Goal: Transaction & Acquisition: Purchase product/service

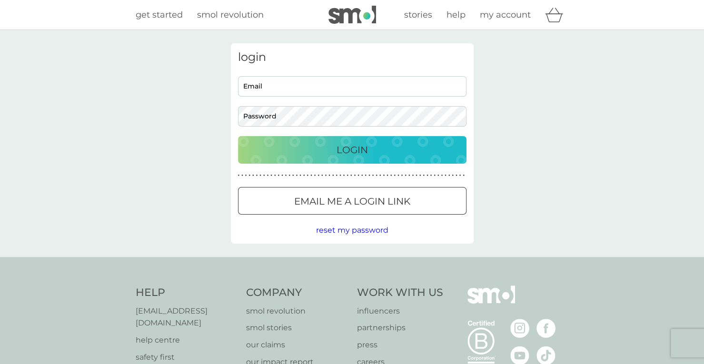
click at [365, 88] on input "Email" at bounding box center [352, 86] width 229 height 20
click at [324, 89] on input "Email" at bounding box center [352, 86] width 229 height 20
type input "[EMAIL_ADDRESS][DOMAIN_NAME]"
click at [352, 142] on p "Login" at bounding box center [352, 149] width 31 height 15
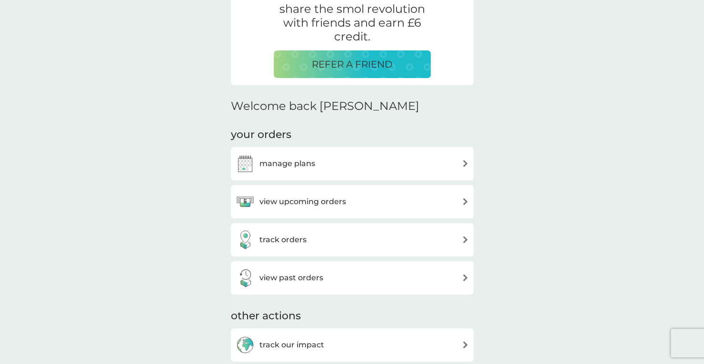
scroll to position [217, 0]
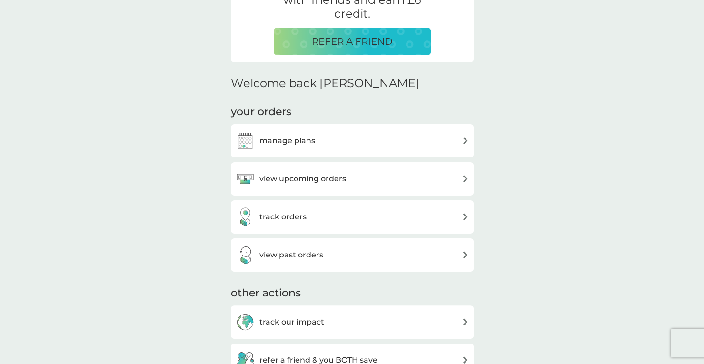
click at [460, 181] on div "view upcoming orders" at bounding box center [352, 179] width 233 height 19
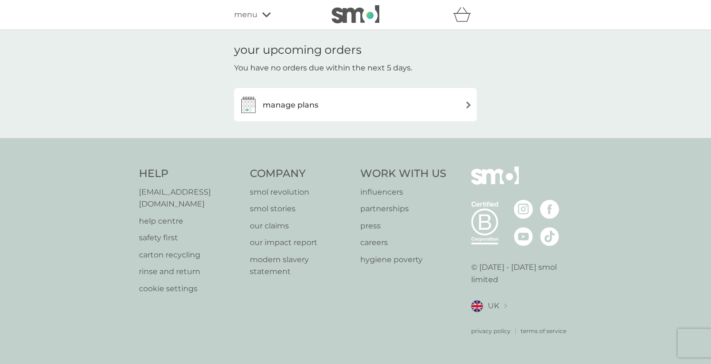
click at [466, 103] on img at bounding box center [468, 104] width 7 height 7
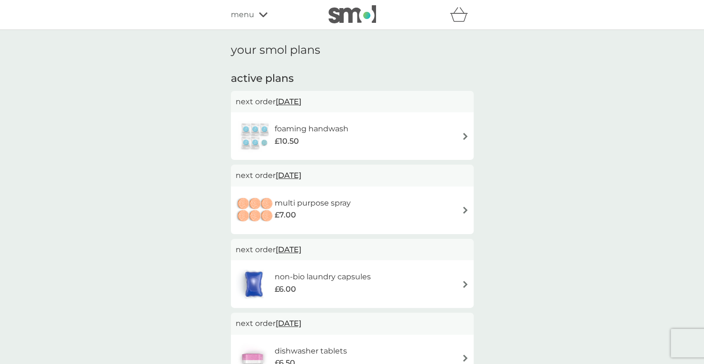
click at [301, 102] on span "[DATE]" at bounding box center [289, 101] width 26 height 19
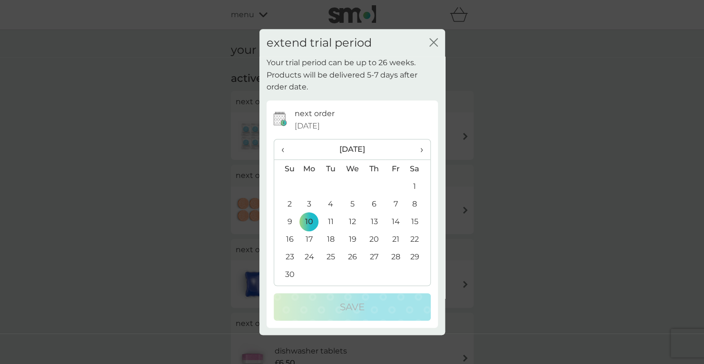
click at [420, 148] on span "›" at bounding box center [418, 150] width 10 height 20
click at [374, 185] on td "1" at bounding box center [373, 187] width 21 height 18
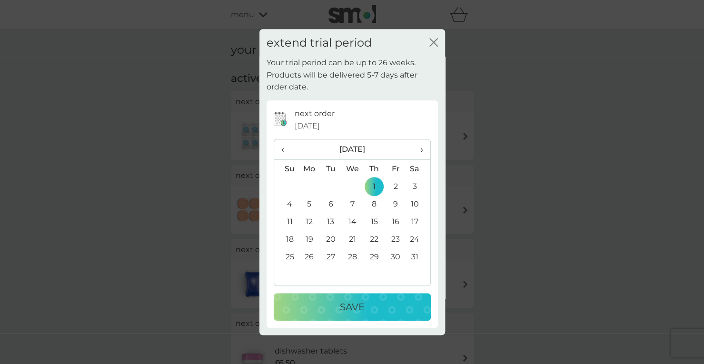
click at [352, 302] on p "Save" at bounding box center [352, 307] width 25 height 15
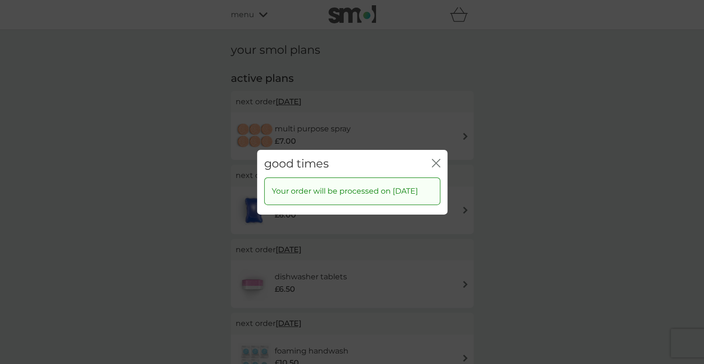
click at [436, 160] on icon "close" at bounding box center [436, 163] width 9 height 9
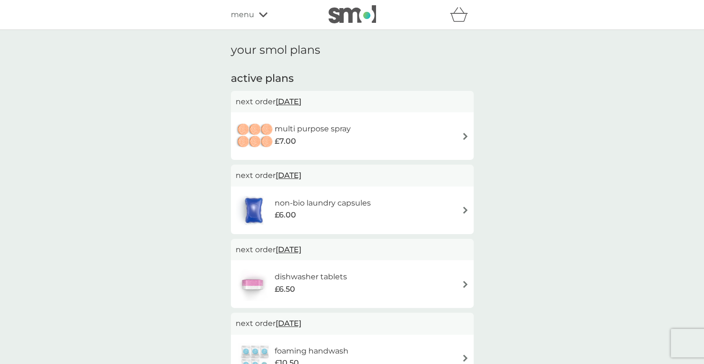
scroll to position [2, 0]
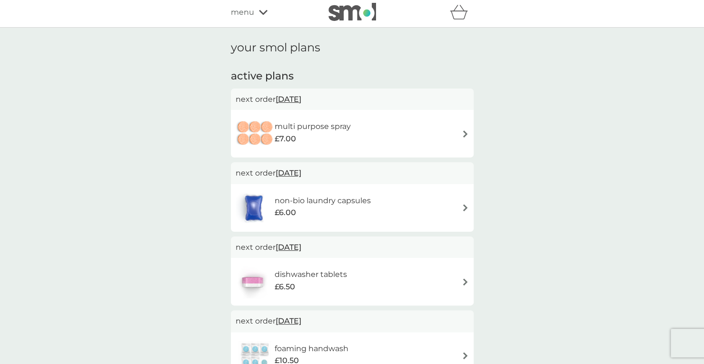
click at [263, 9] on div "menu" at bounding box center [271, 12] width 81 height 12
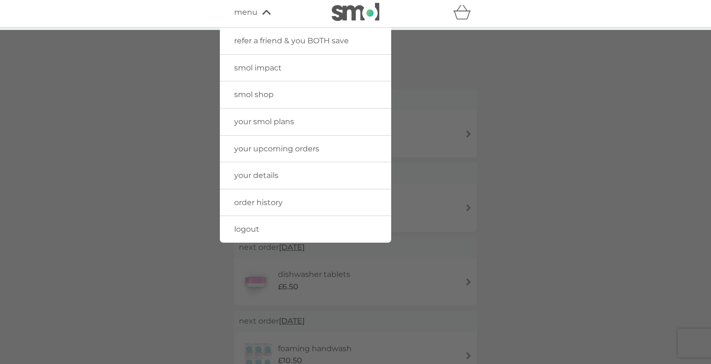
click at [470, 57] on div at bounding box center [355, 212] width 711 height 364
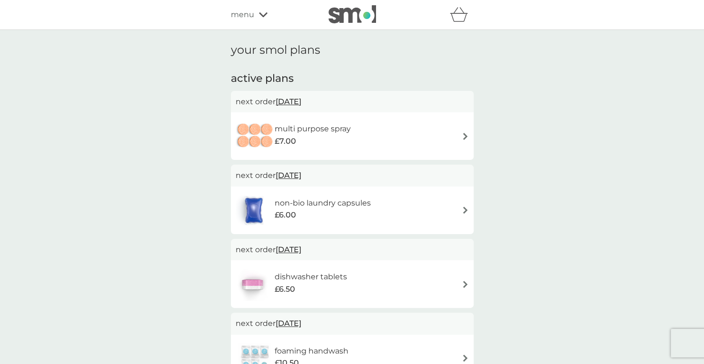
scroll to position [14, 0]
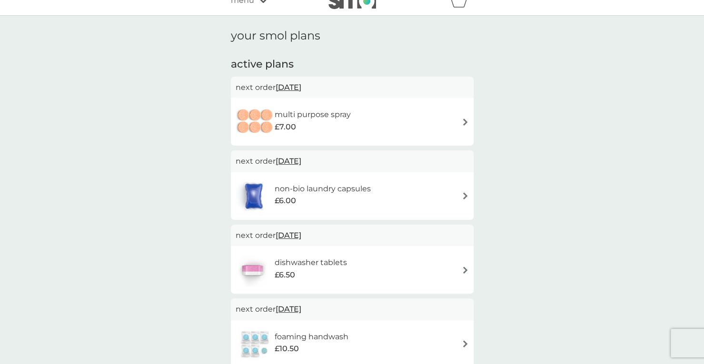
click at [464, 122] on img at bounding box center [465, 122] width 7 height 7
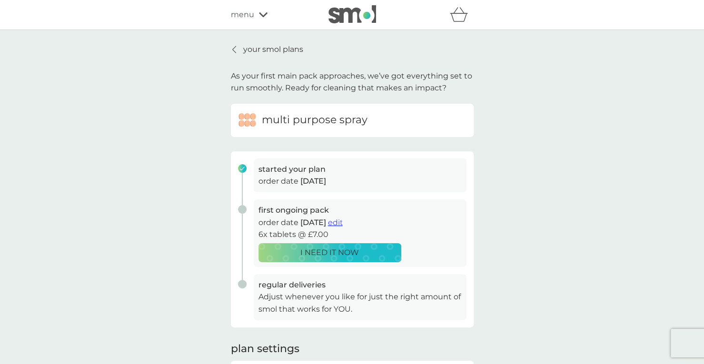
click at [255, 47] on p "your smol plans" at bounding box center [273, 49] width 60 height 12
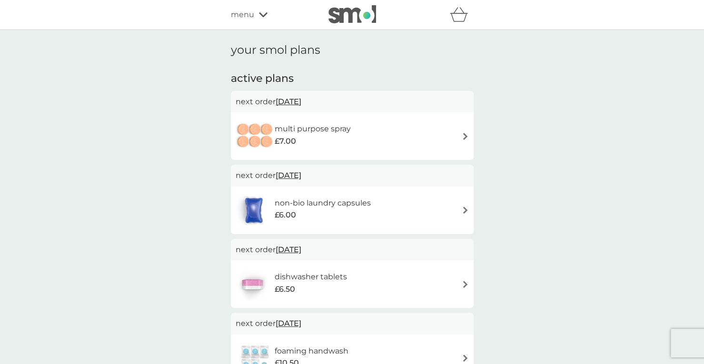
click at [463, 210] on img at bounding box center [465, 210] width 7 height 7
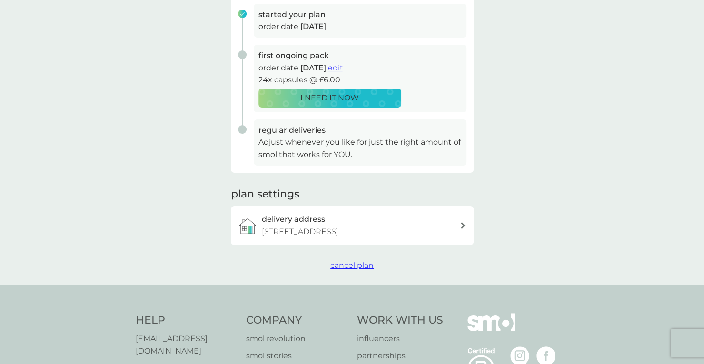
scroll to position [158, 0]
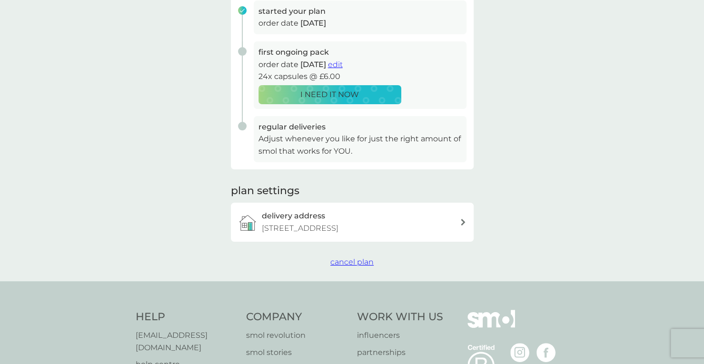
click at [350, 260] on span "cancel plan" at bounding box center [351, 262] width 43 height 9
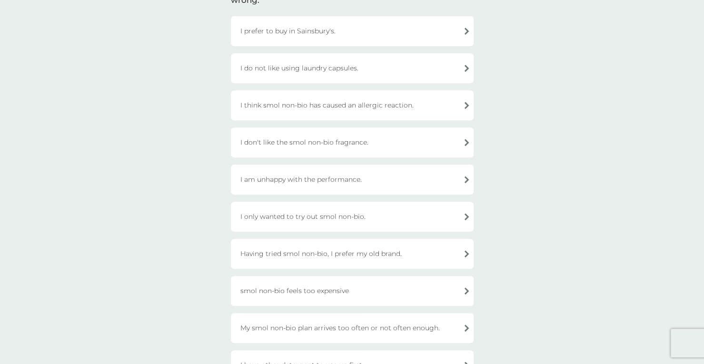
scroll to position [98, 0]
click at [470, 140] on div "I don't like the smol non-bio fragrance." at bounding box center [352, 141] width 243 height 30
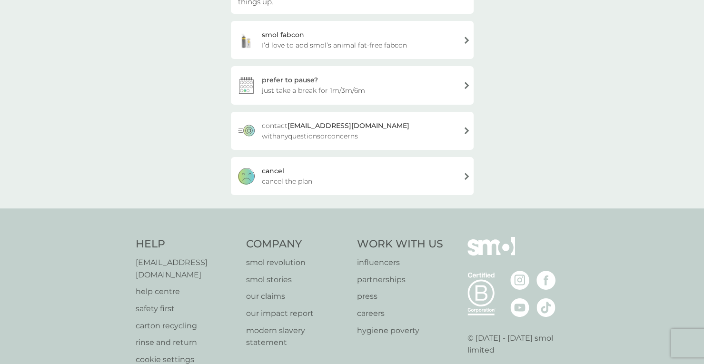
scroll to position [140, 0]
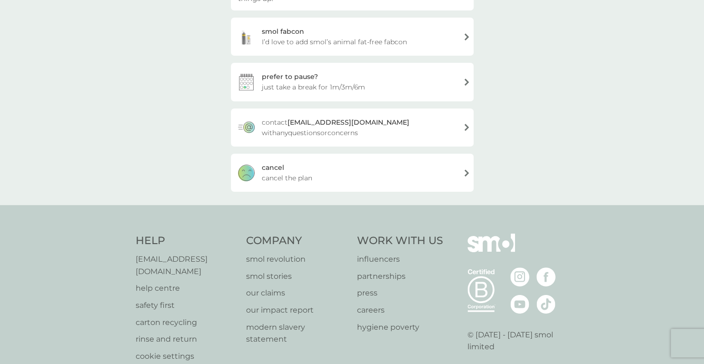
click at [409, 175] on div "[PERSON_NAME] the plan" at bounding box center [352, 173] width 243 height 38
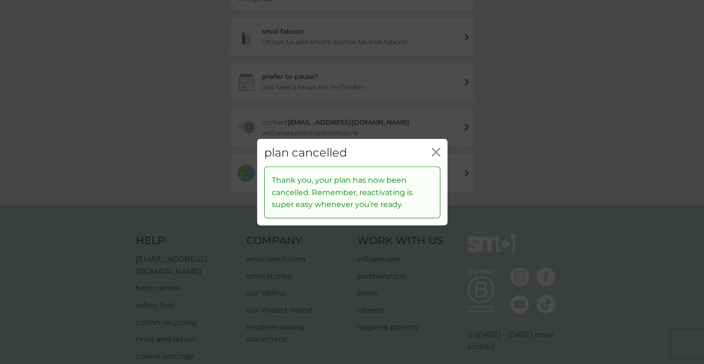
click at [439, 150] on icon "close" at bounding box center [436, 152] width 9 height 9
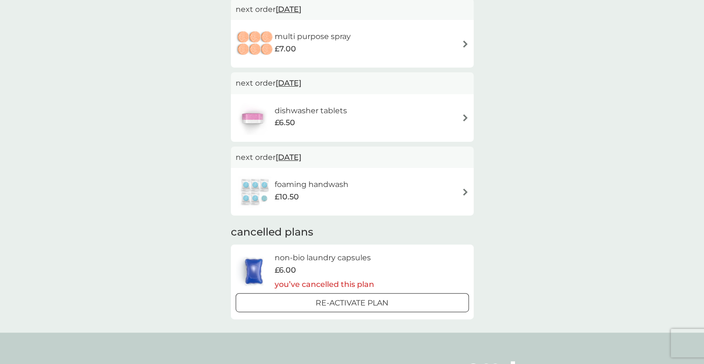
scroll to position [130, 0]
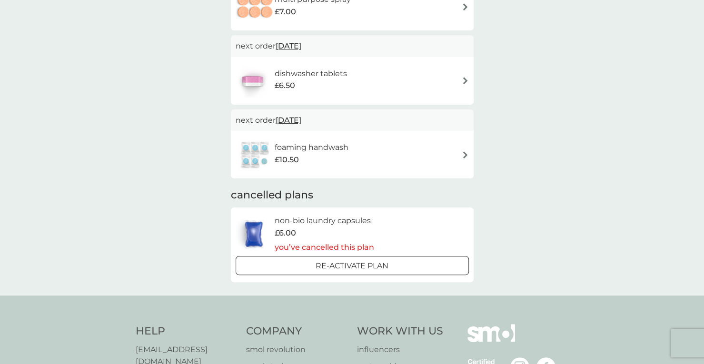
click at [462, 153] on img at bounding box center [465, 154] width 7 height 7
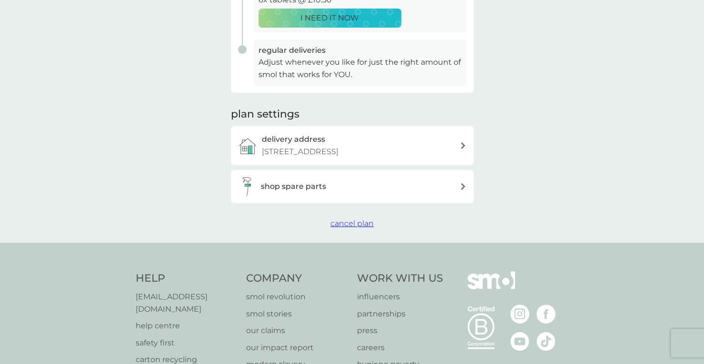
scroll to position [236, 0]
click at [350, 223] on span "cancel plan" at bounding box center [351, 222] width 43 height 9
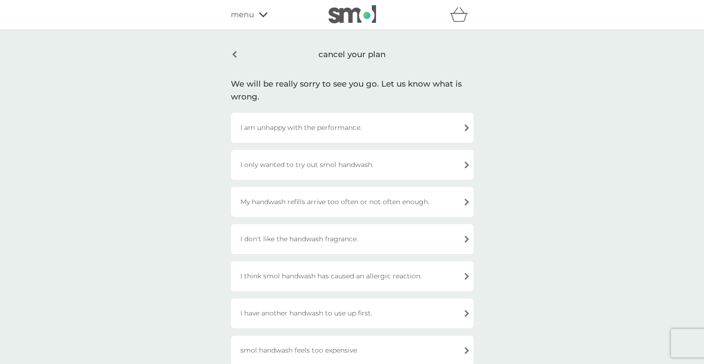
click at [339, 242] on div "I don't like the handwash fragrance." at bounding box center [352, 239] width 243 height 30
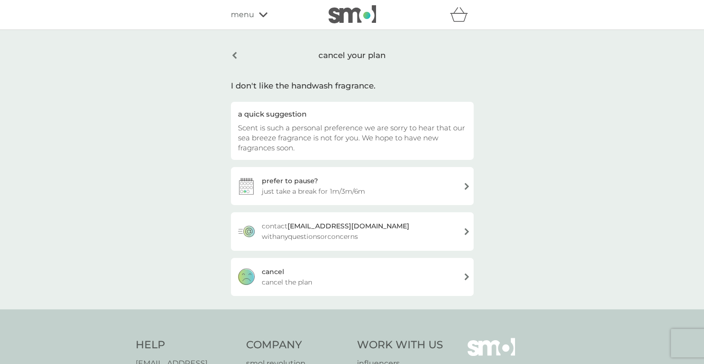
click at [274, 271] on div "cancel" at bounding box center [273, 272] width 22 height 10
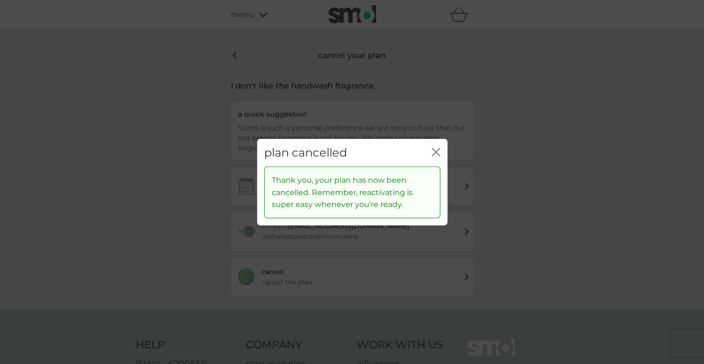
click at [436, 149] on icon "close" at bounding box center [436, 152] width 9 height 9
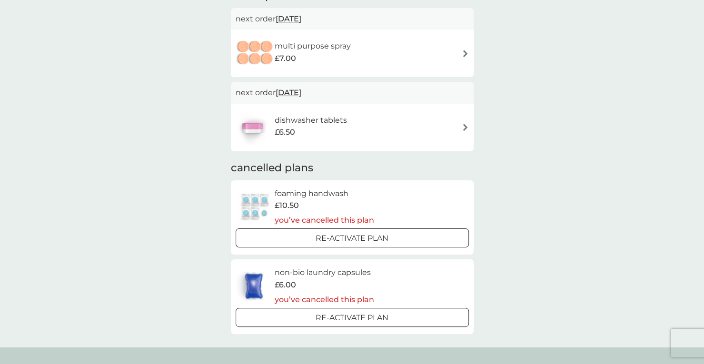
scroll to position [73, 0]
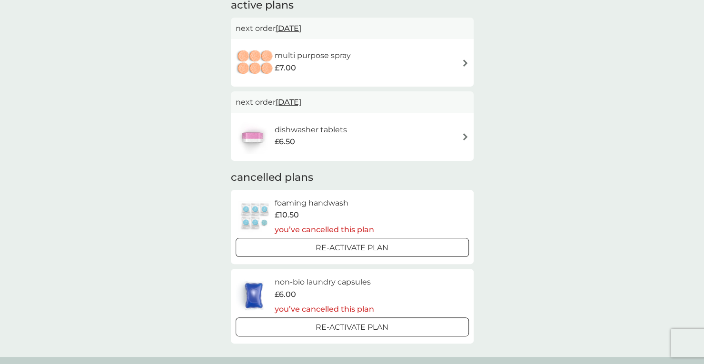
click at [325, 134] on h6 "dishwasher tablets" at bounding box center [310, 130] width 72 height 12
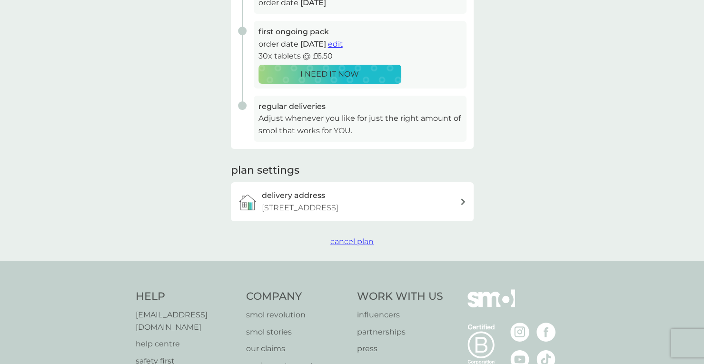
scroll to position [181, 0]
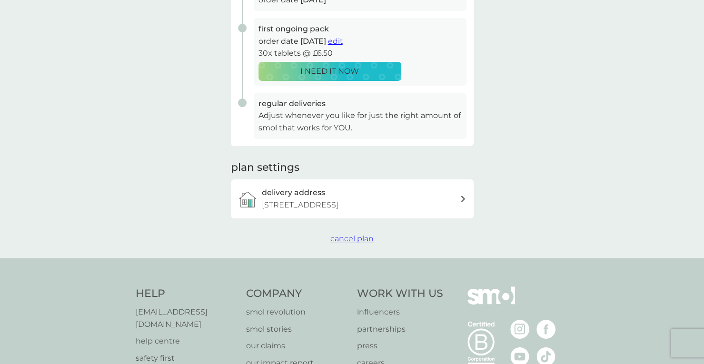
click at [354, 240] on span "cancel plan" at bounding box center [351, 238] width 43 height 9
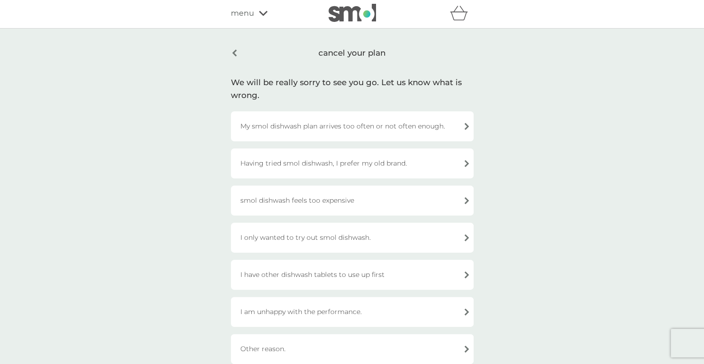
scroll to position [2, 0]
click at [361, 274] on div "I have other dishwash tablets to use up first" at bounding box center [352, 275] width 243 height 30
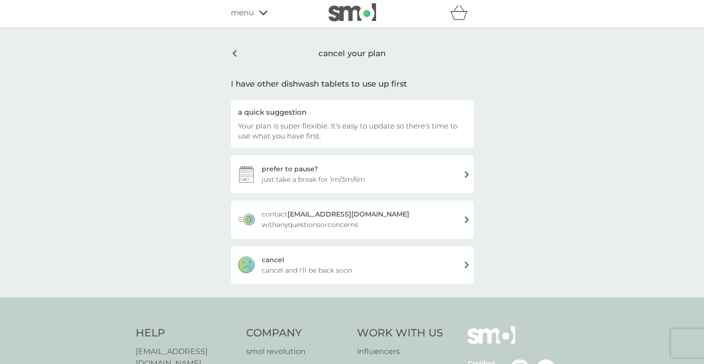
click at [299, 266] on span "cancel and I'll be back soon" at bounding box center [307, 270] width 90 height 10
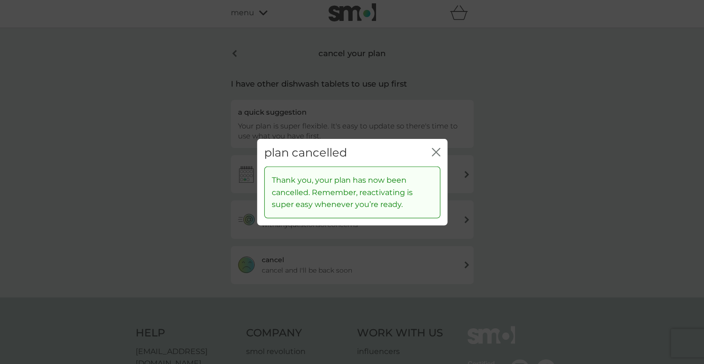
click at [440, 151] on icon "close" at bounding box center [436, 152] width 9 height 9
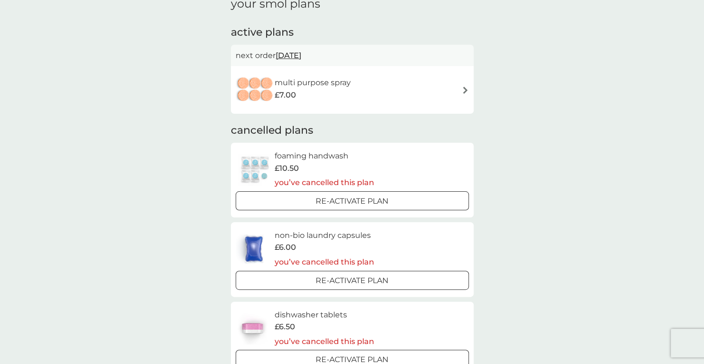
scroll to position [46, 0]
click at [462, 86] on div "multi purpose spray £7.00" at bounding box center [352, 90] width 233 height 33
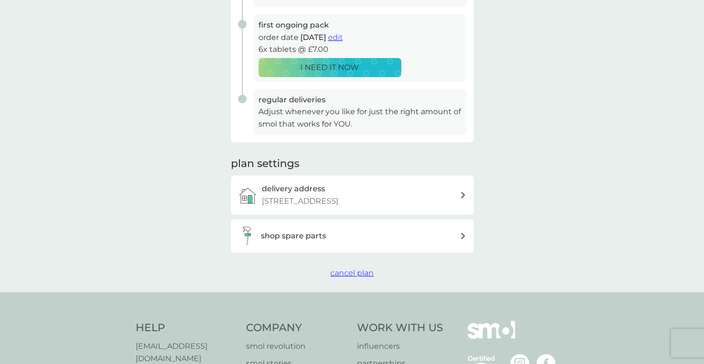
scroll to position [200, 0]
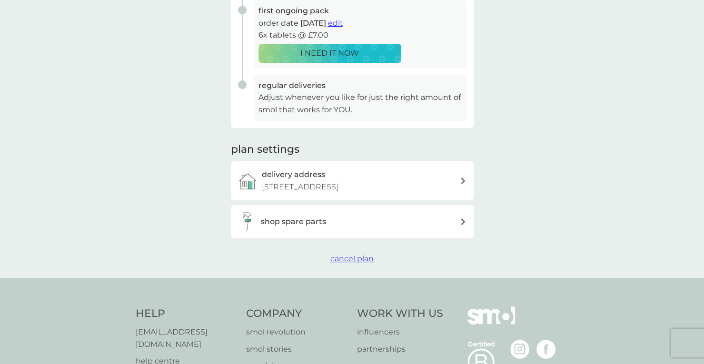
click at [463, 180] on icon at bounding box center [463, 181] width 4 height 7
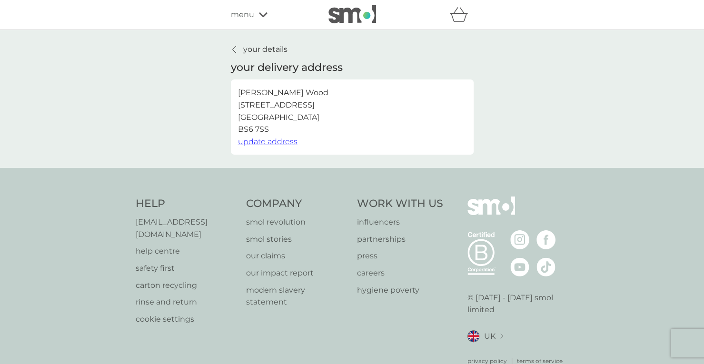
click at [233, 47] on icon at bounding box center [234, 50] width 4 height 8
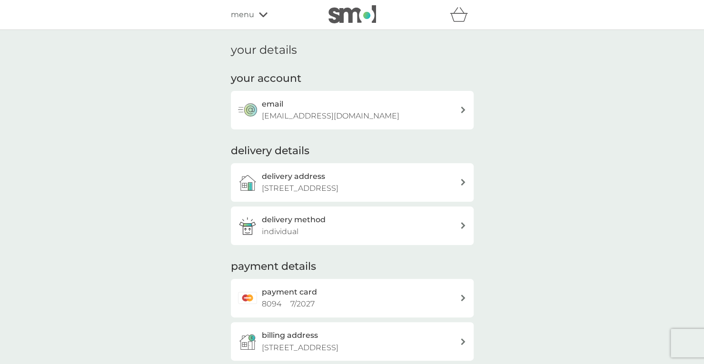
click at [460, 14] on icon "basket" at bounding box center [458, 17] width 16 height 9
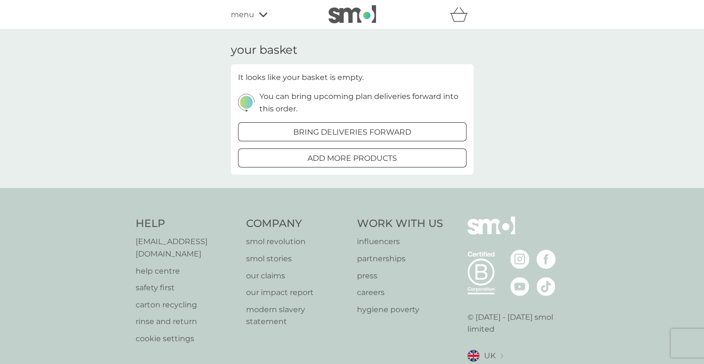
click at [330, 161] on p "add more products" at bounding box center [353, 158] width 90 height 12
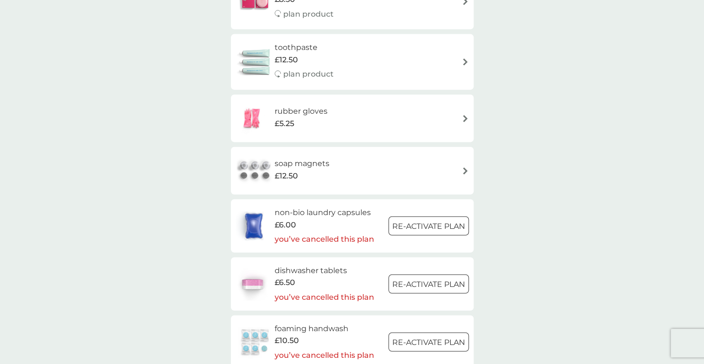
scroll to position [1254, 0]
click at [464, 172] on img at bounding box center [465, 170] width 7 height 7
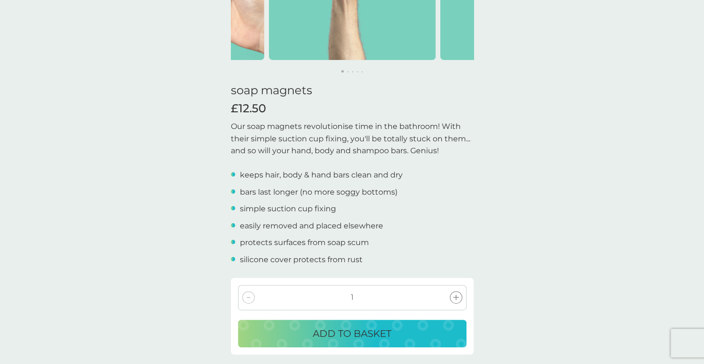
scroll to position [171, 0]
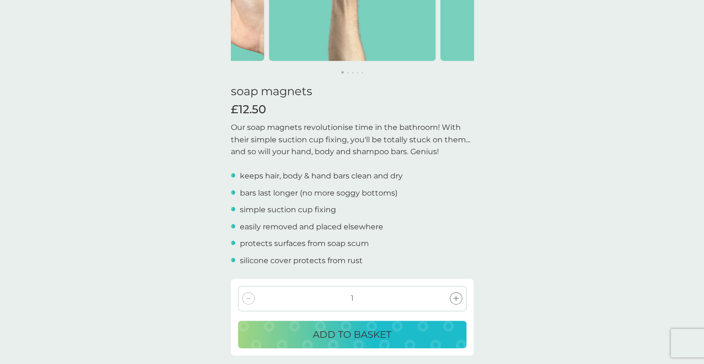
click at [358, 327] on p "ADD TO BASKET" at bounding box center [352, 334] width 79 height 15
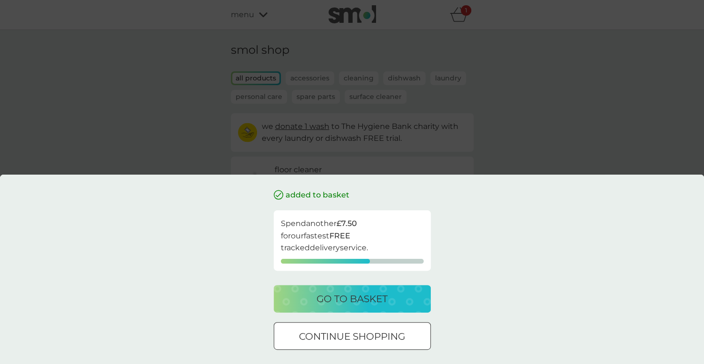
click at [359, 334] on div at bounding box center [352, 337] width 34 height 10
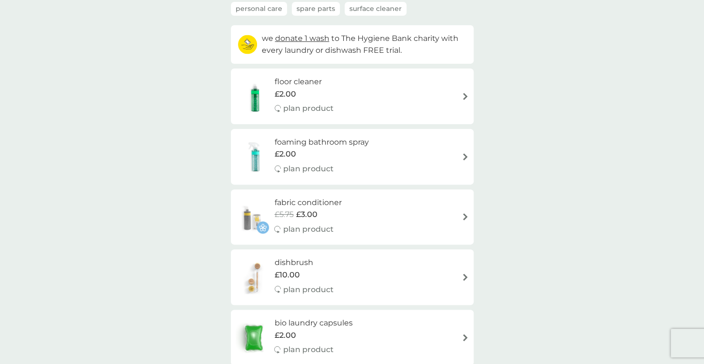
scroll to position [85, 0]
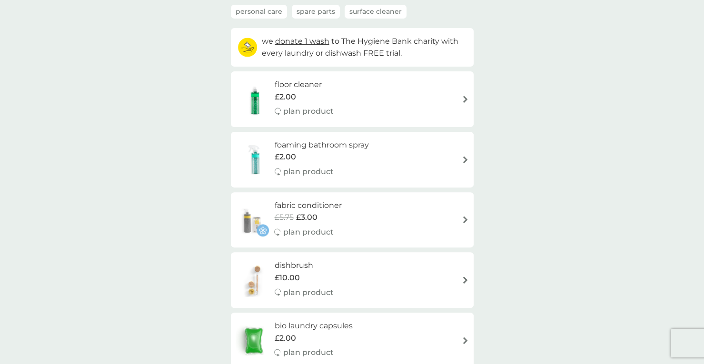
click at [286, 141] on h6 "foaming bathroom spray" at bounding box center [322, 145] width 94 height 12
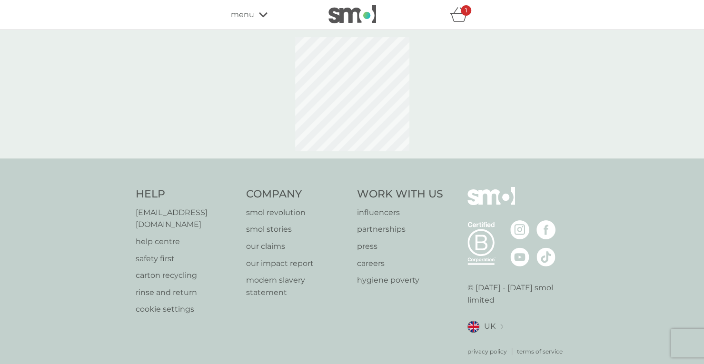
select select "182"
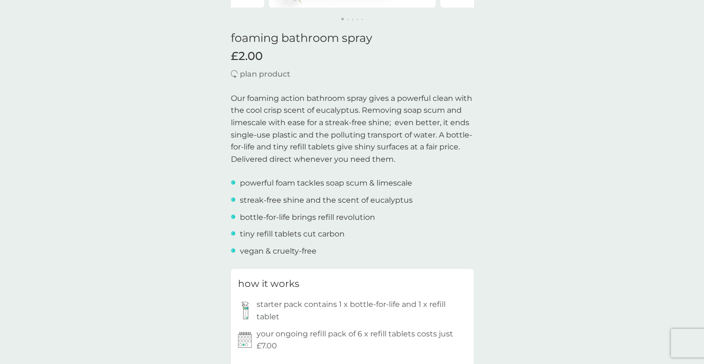
scroll to position [230, 0]
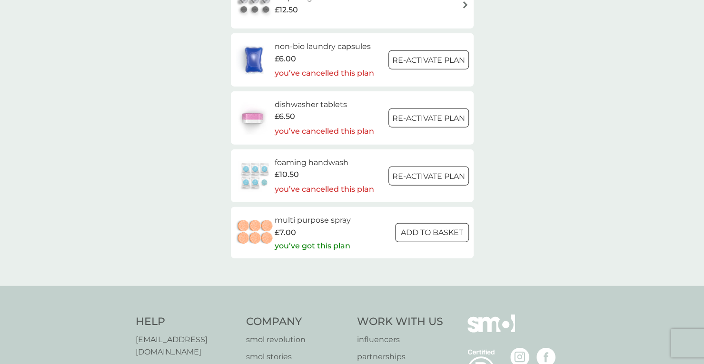
scroll to position [1421, 0]
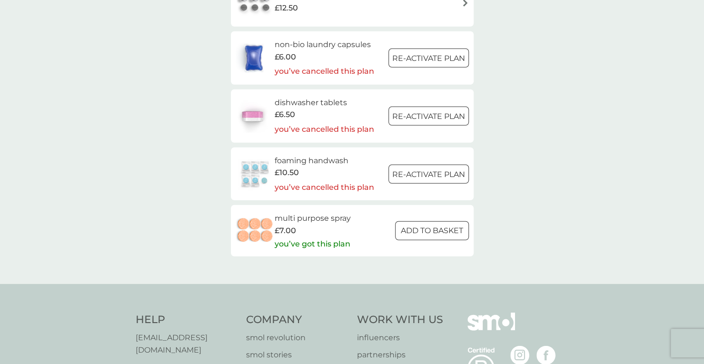
click at [260, 229] on img at bounding box center [255, 230] width 39 height 33
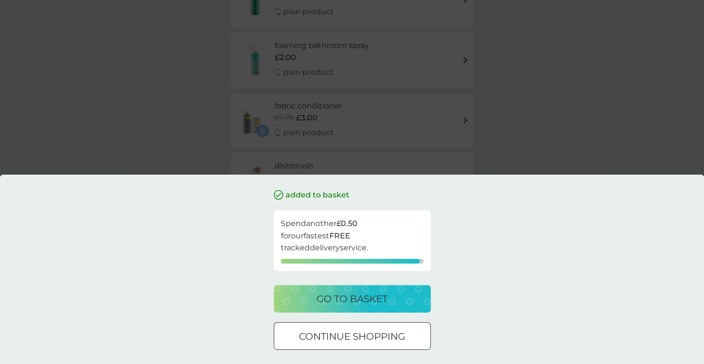
scroll to position [184, 0]
click at [309, 49] on div "added to basket Spend another £0.50 for our fastest FREE tracked delivery servi…" at bounding box center [352, 182] width 704 height 364
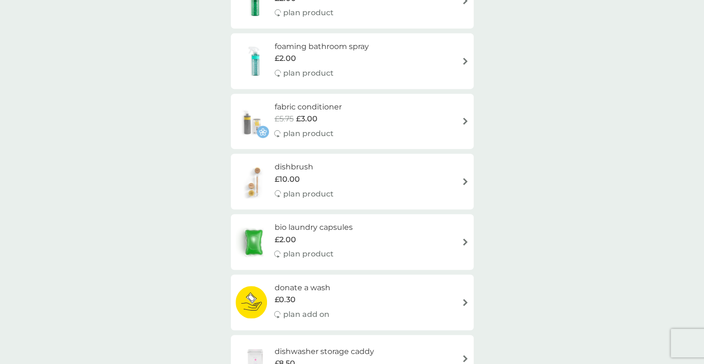
click at [309, 49] on h6 "foaming bathroom spray" at bounding box center [322, 46] width 94 height 12
select select "182"
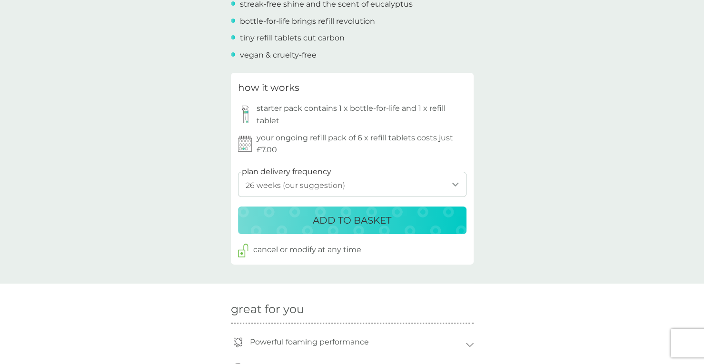
scroll to position [421, 0]
click at [400, 183] on select "1 week 2 weeks 3 weeks 4 weeks 5 weeks 6 weeks 7 weeks 8 weeks 9 weeks 10 weeks…" at bounding box center [352, 183] width 229 height 25
click at [238, 171] on select "1 week 2 weeks 3 weeks 4 weeks 5 weeks 6 weeks 7 weeks 8 weeks 9 weeks 10 weeks…" at bounding box center [352, 183] width 229 height 25
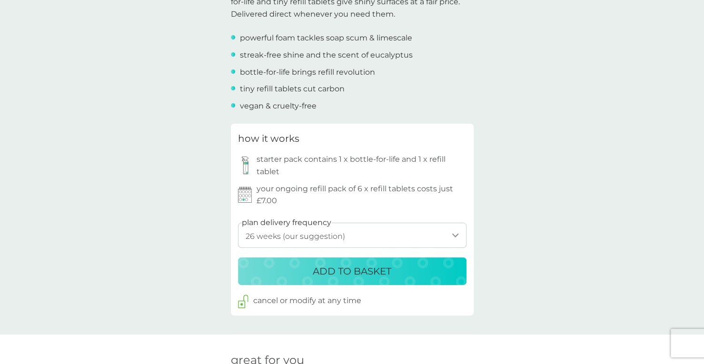
scroll to position [369, 0]
click at [348, 271] on p "ADD TO BASKET" at bounding box center [352, 271] width 79 height 15
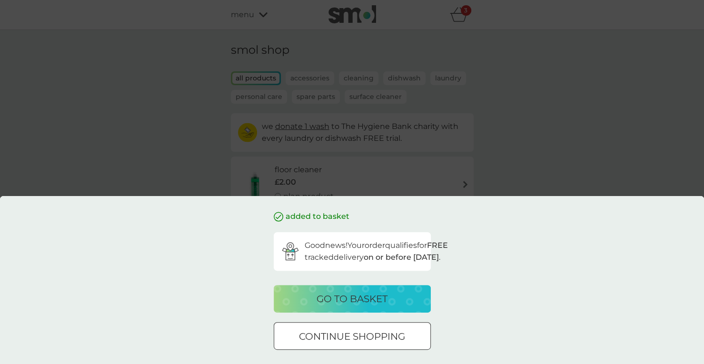
click at [492, 122] on div "added to basket Good news! Your order qualifies for FREE tracked delivery on or…" at bounding box center [352, 182] width 704 height 364
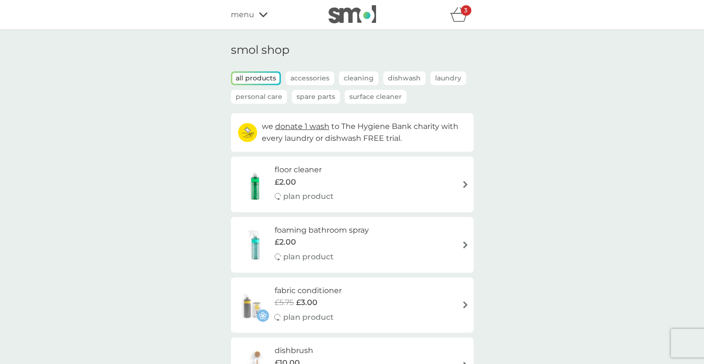
click at [357, 80] on p "Cleaning" at bounding box center [359, 78] width 40 height 14
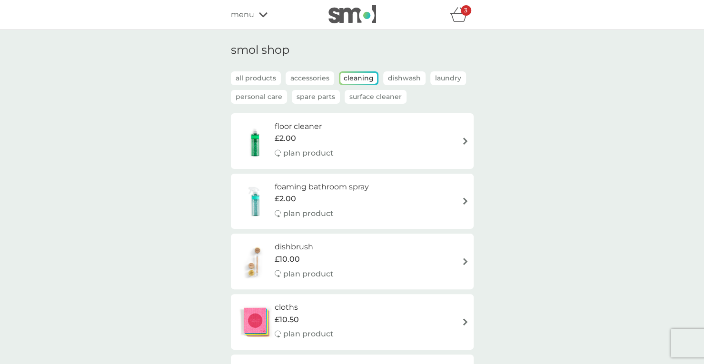
click at [364, 101] on p "Surface Cleaner" at bounding box center [376, 97] width 62 height 14
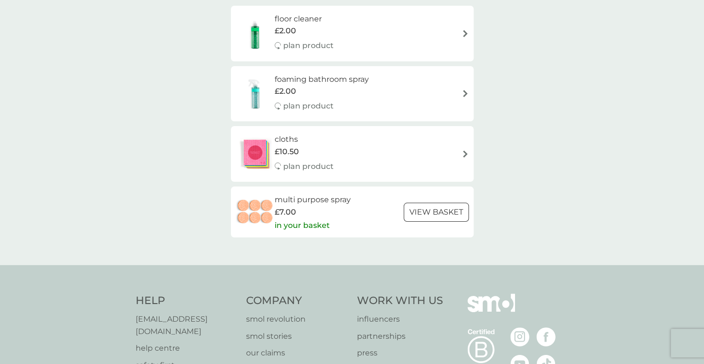
scroll to position [108, 0]
click at [315, 200] on h6 "multi purpose spray" at bounding box center [313, 199] width 76 height 12
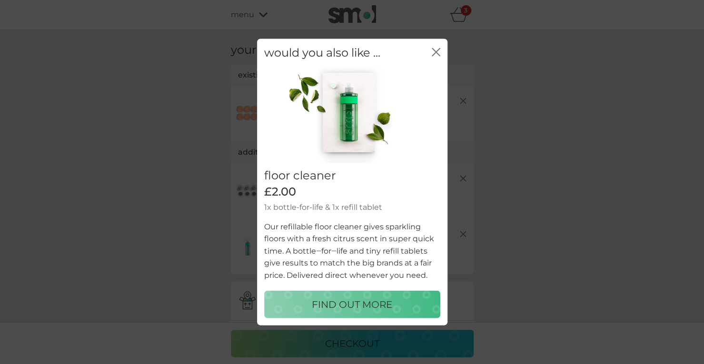
click at [438, 51] on icon "close" at bounding box center [436, 52] width 9 height 9
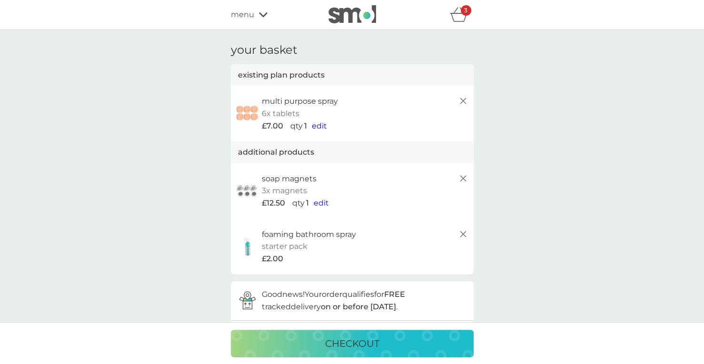
click at [248, 109] on img at bounding box center [248, 113] width 24 height 20
click at [283, 116] on p "6x tablets" at bounding box center [281, 114] width 38 height 12
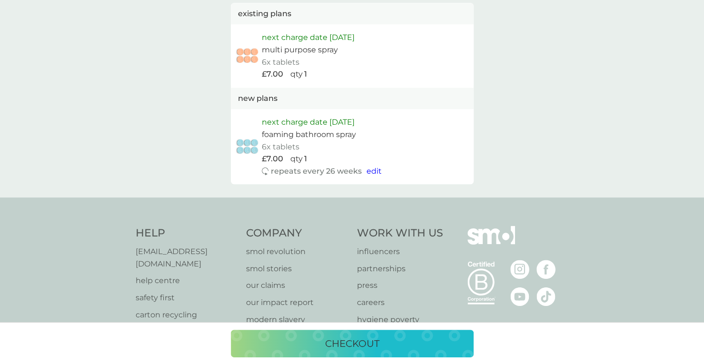
scroll to position [558, 0]
click at [355, 122] on p "next charge date [DATE]" at bounding box center [308, 122] width 93 height 12
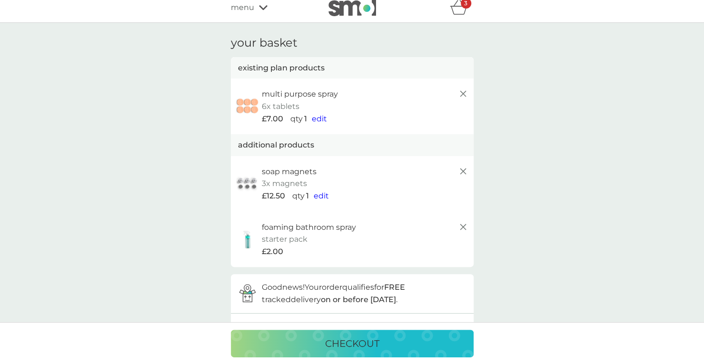
scroll to position [0, 0]
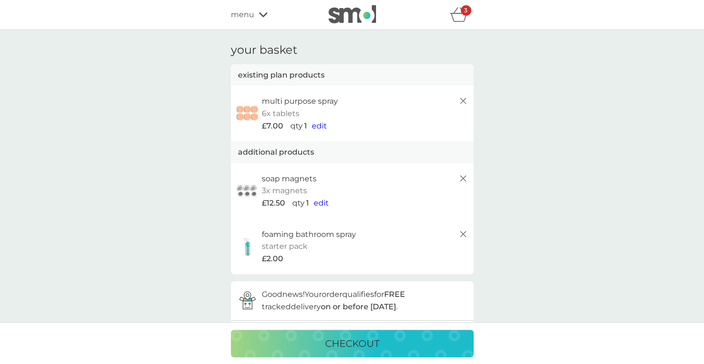
click at [463, 100] on line at bounding box center [463, 101] width 6 height 6
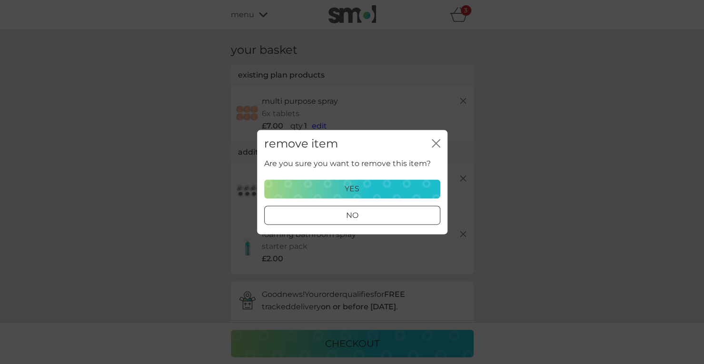
click at [350, 192] on p "yes" at bounding box center [352, 189] width 15 height 12
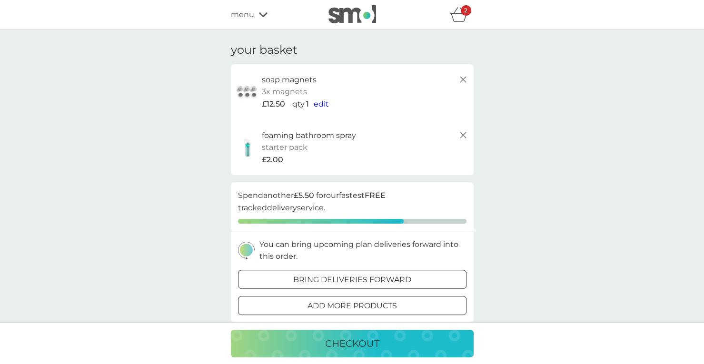
click at [357, 344] on p "checkout" at bounding box center [352, 343] width 54 height 15
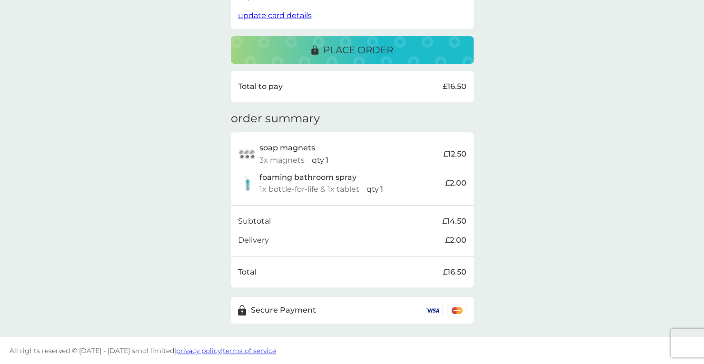
scroll to position [219, 0]
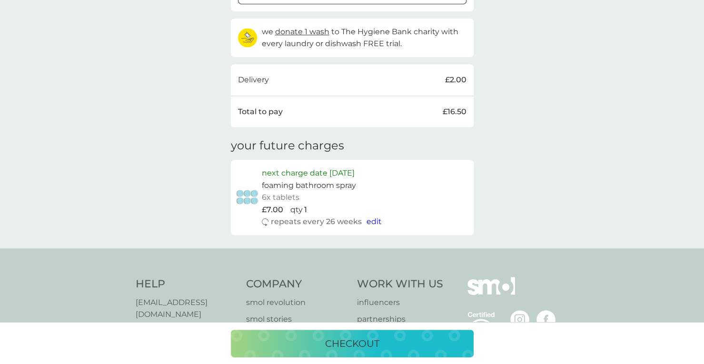
scroll to position [311, 0]
click at [376, 221] on span "edit" at bounding box center [374, 221] width 15 height 9
select select "182"
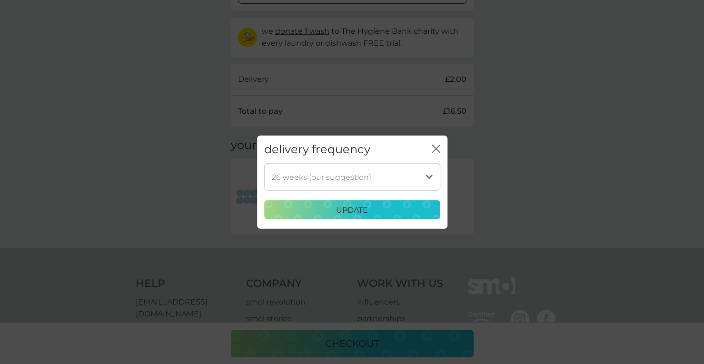
click at [386, 172] on select "1 week 2 weeks 3 weeks 4 weeks 5 weeks 6 weeks 7 weeks 8 weeks 9 weeks 10 weeks…" at bounding box center [352, 177] width 176 height 28
click at [264, 163] on select "1 week 2 weeks 3 weeks 4 weeks 5 weeks 6 weeks 7 weeks 8 weeks 9 weeks 10 weeks…" at bounding box center [352, 177] width 176 height 28
click at [353, 209] on p "update" at bounding box center [352, 210] width 32 height 12
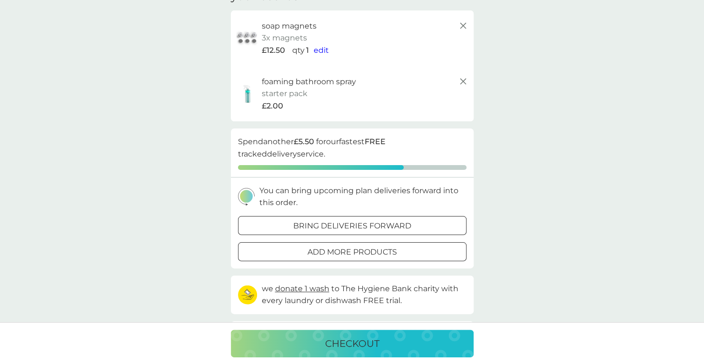
scroll to position [54, 0]
click at [351, 250] on div at bounding box center [352, 252] width 34 height 10
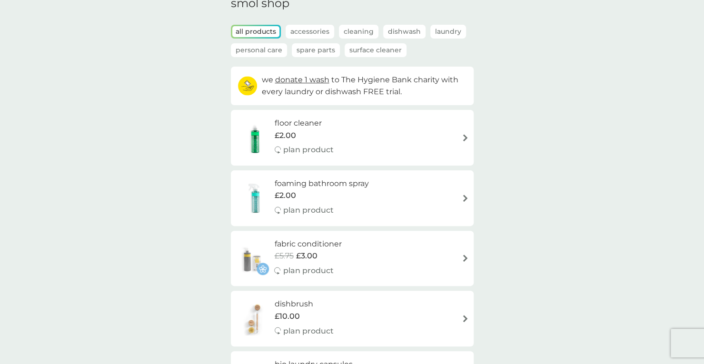
scroll to position [68, 0]
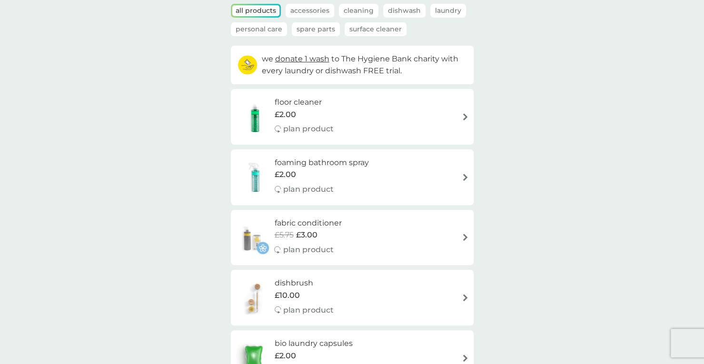
click at [465, 180] on img at bounding box center [465, 177] width 7 height 7
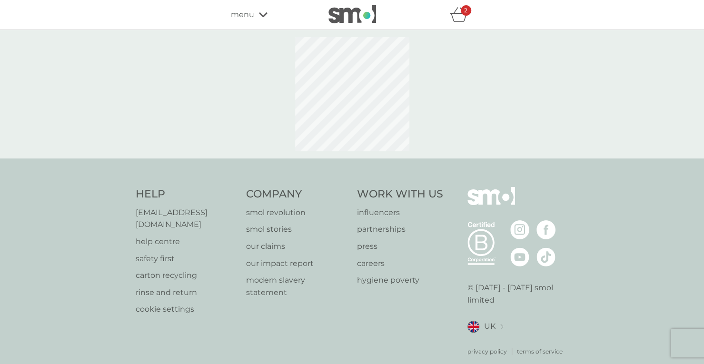
select select "182"
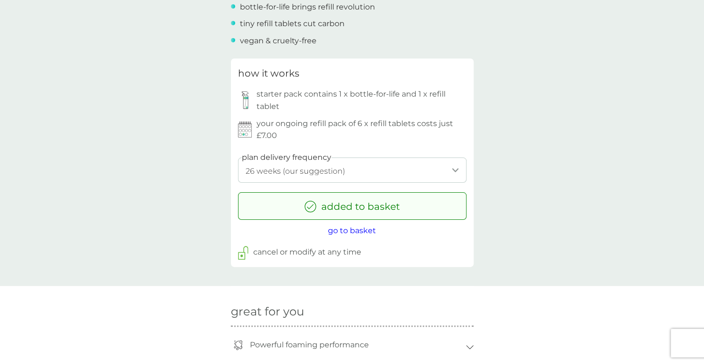
scroll to position [435, 0]
click at [348, 124] on p "your ongoing refill pack of 6 x refill tablets costs just £7.00" at bounding box center [362, 129] width 210 height 24
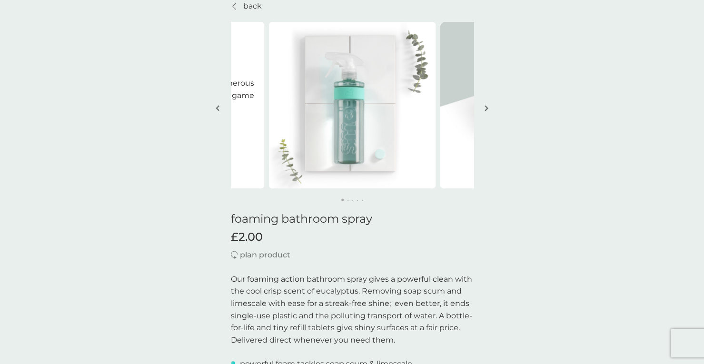
scroll to position [0, 0]
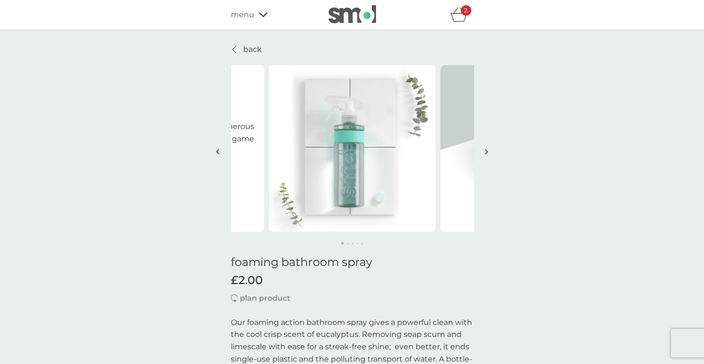
click at [219, 149] on img "button" at bounding box center [218, 151] width 4 height 7
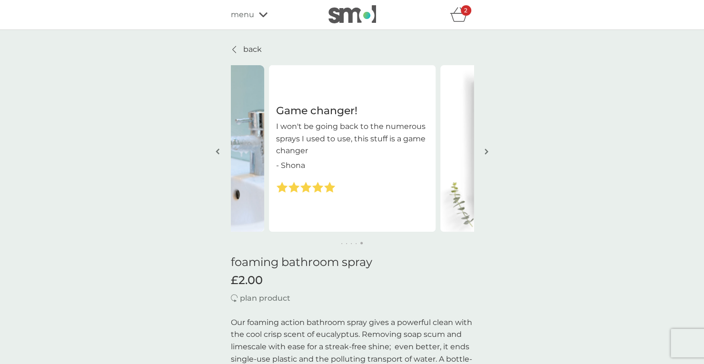
click at [219, 149] on img "button" at bounding box center [218, 151] width 4 height 7
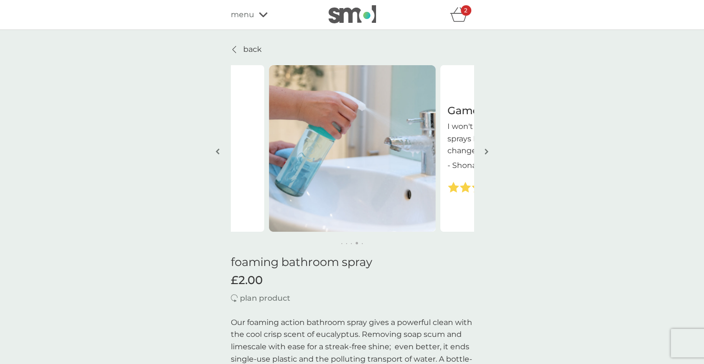
click at [487, 149] on img "button" at bounding box center [487, 151] width 4 height 7
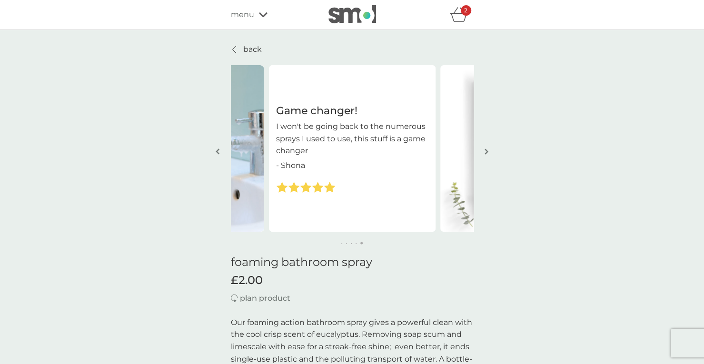
click at [487, 149] on img "button" at bounding box center [487, 151] width 4 height 7
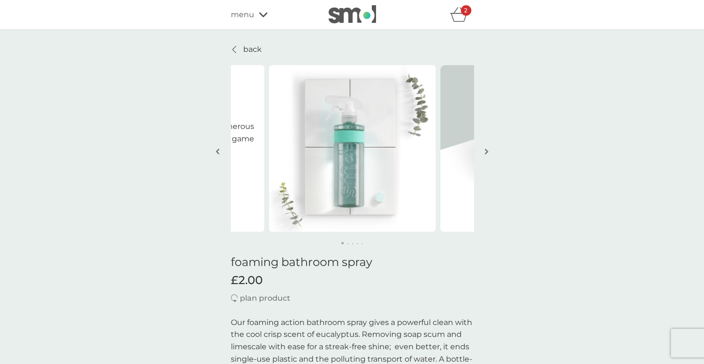
click at [487, 149] on img "button" at bounding box center [487, 151] width 4 height 7
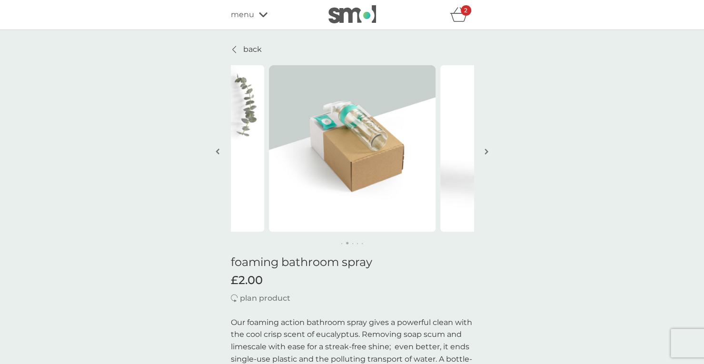
click at [487, 149] on img "button" at bounding box center [487, 151] width 4 height 7
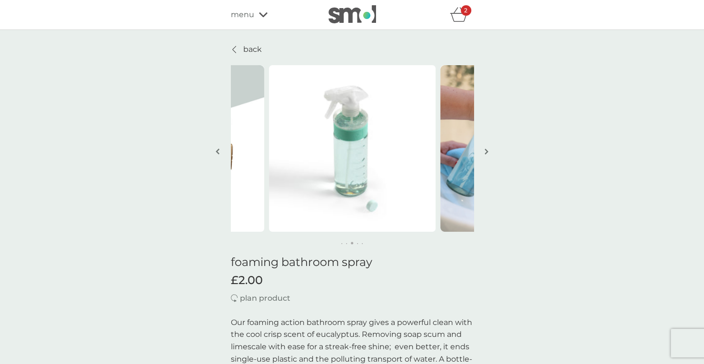
click at [487, 149] on img "button" at bounding box center [487, 151] width 4 height 7
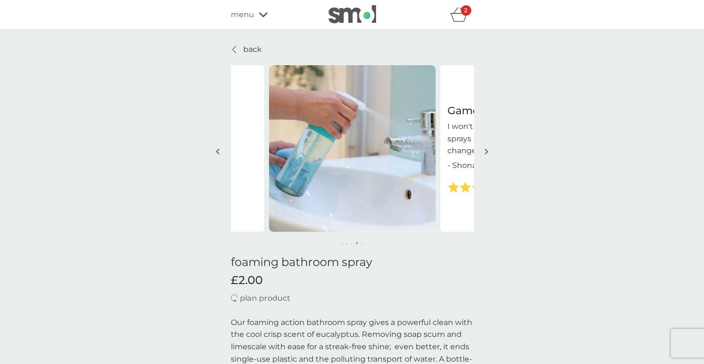
click at [487, 149] on img "button" at bounding box center [487, 151] width 4 height 7
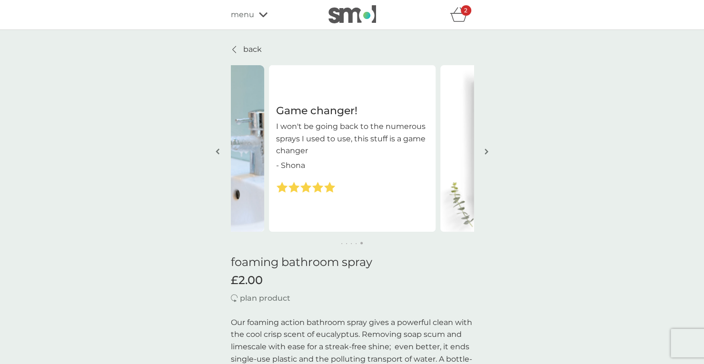
click at [266, 10] on div "menu" at bounding box center [271, 15] width 81 height 12
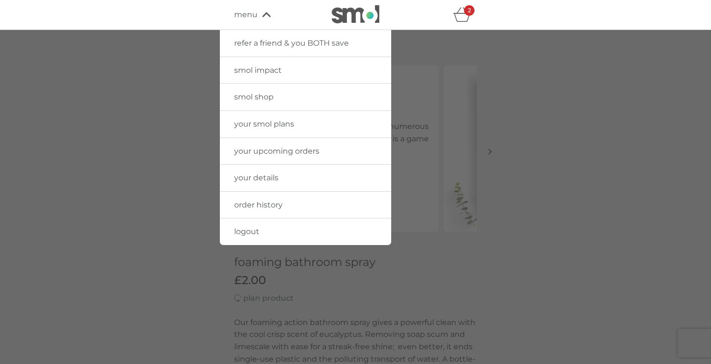
click at [266, 94] on span "smol shop" at bounding box center [254, 96] width 40 height 9
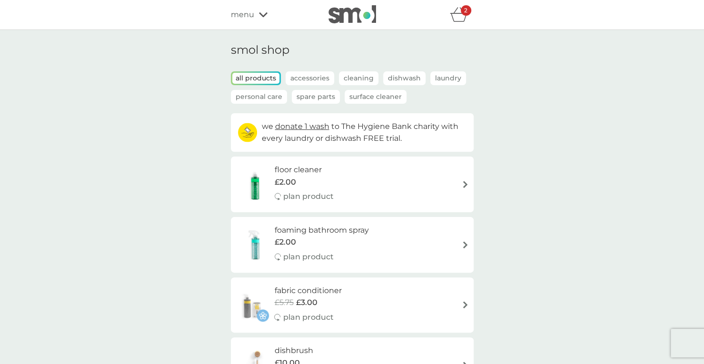
click at [463, 14] on div "2" at bounding box center [466, 10] width 10 height 10
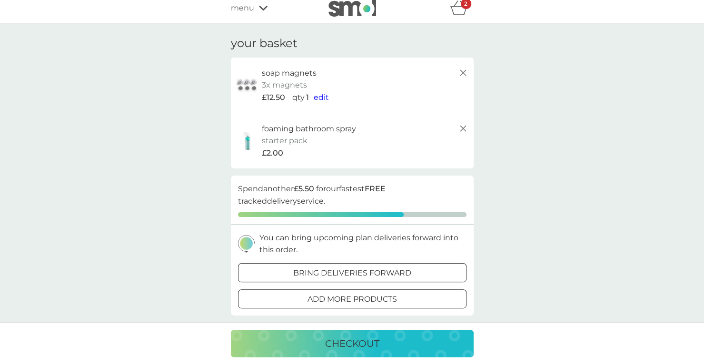
scroll to position [6, 0]
click at [351, 343] on p "checkout" at bounding box center [352, 343] width 54 height 15
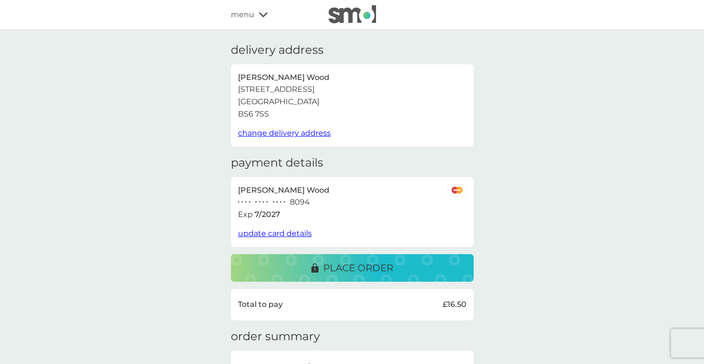
click at [350, 270] on p "place order" at bounding box center [358, 267] width 70 height 15
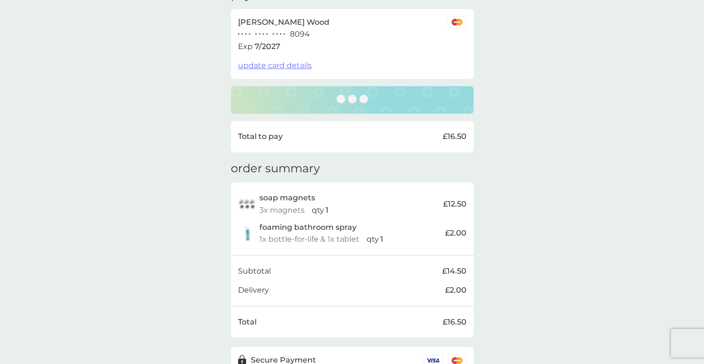
scroll to position [172, 0]
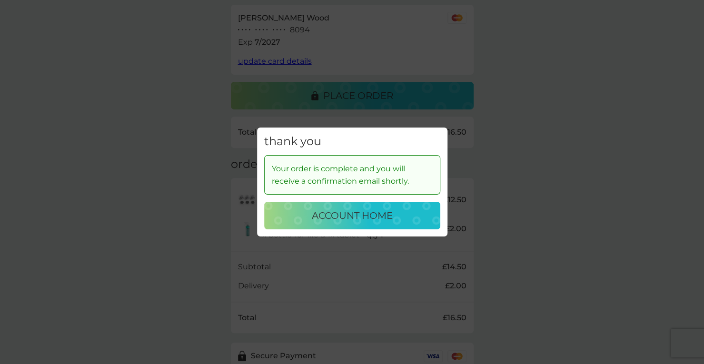
click at [357, 210] on p "account home" at bounding box center [352, 215] width 81 height 15
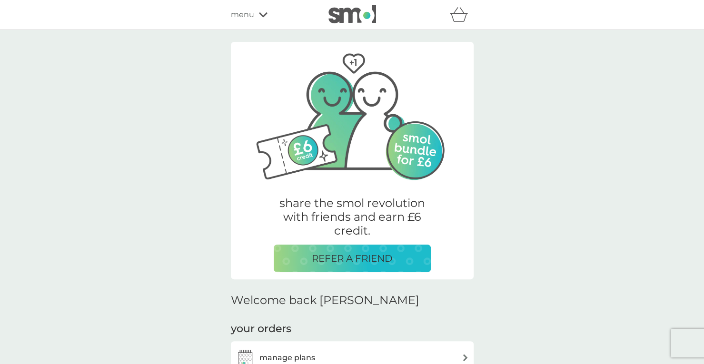
click at [350, 252] on p "REFER A FRIEND" at bounding box center [352, 258] width 81 height 15
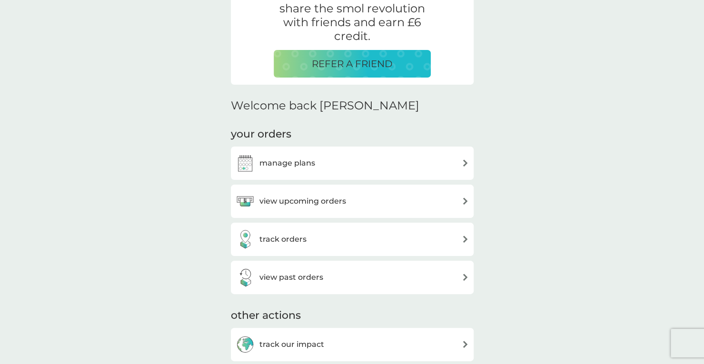
scroll to position [203, 0]
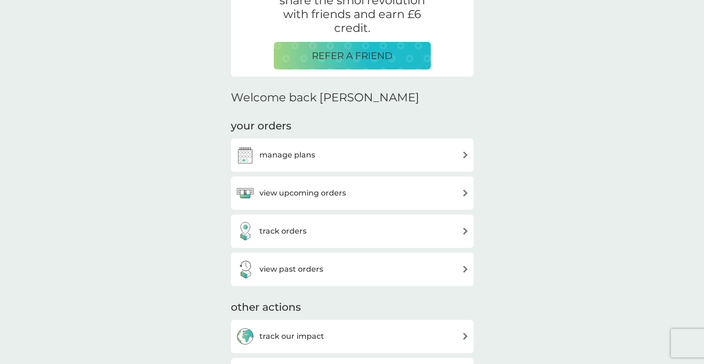
click at [402, 155] on div "manage plans" at bounding box center [352, 155] width 233 height 19
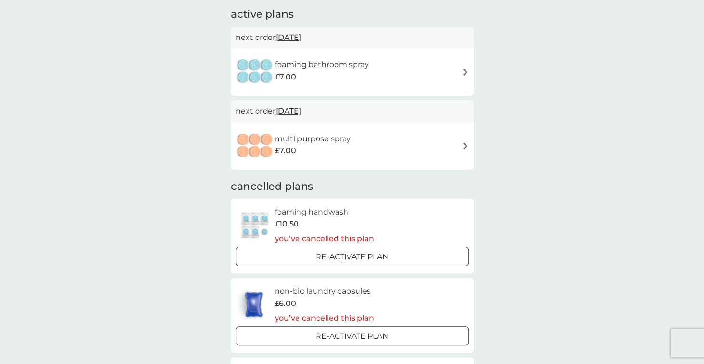
scroll to position [65, 0]
click at [301, 111] on span "[DATE]" at bounding box center [289, 110] width 26 height 19
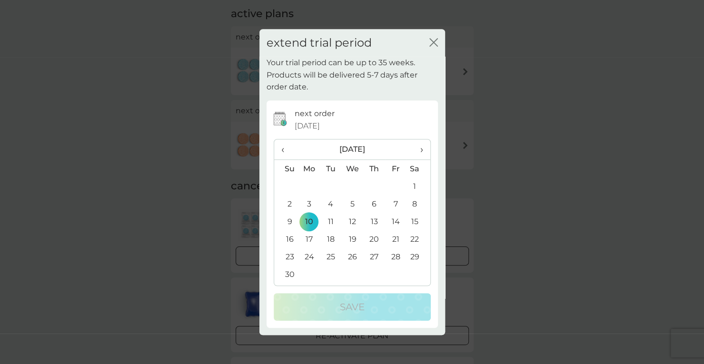
click at [397, 257] on td "28" at bounding box center [395, 257] width 21 height 18
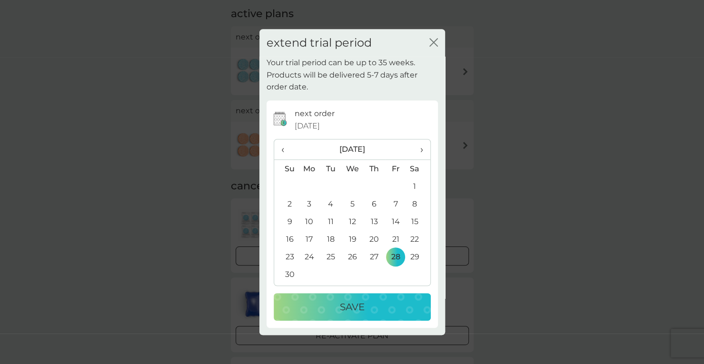
click at [352, 314] on p "Save" at bounding box center [352, 307] width 25 height 15
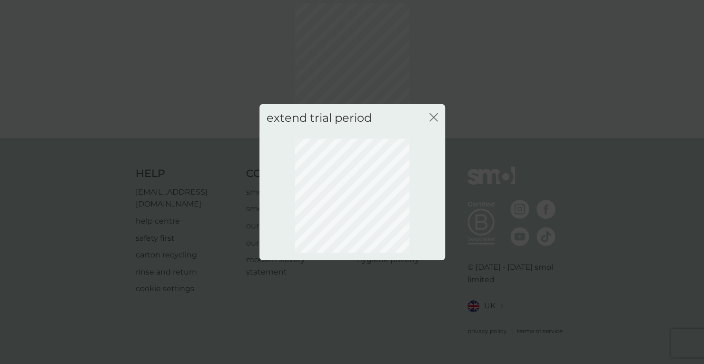
scroll to position [35, 0]
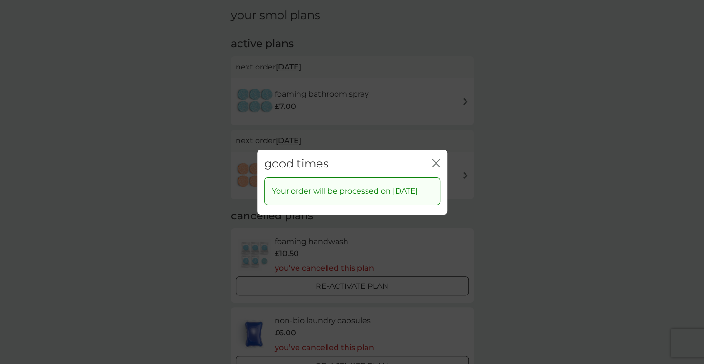
click at [435, 159] on icon "close" at bounding box center [436, 163] width 9 height 9
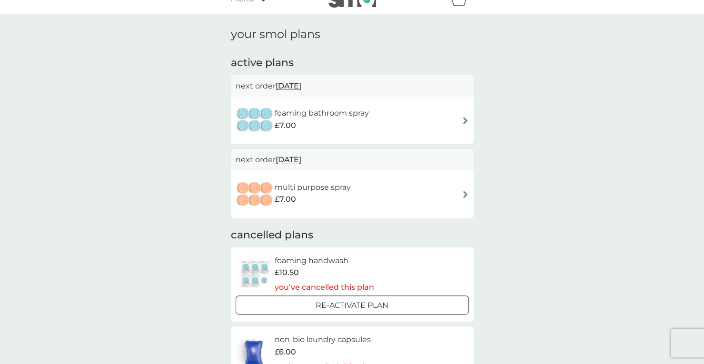
scroll to position [14, 0]
